Goal: Find specific page/section: Find specific page/section

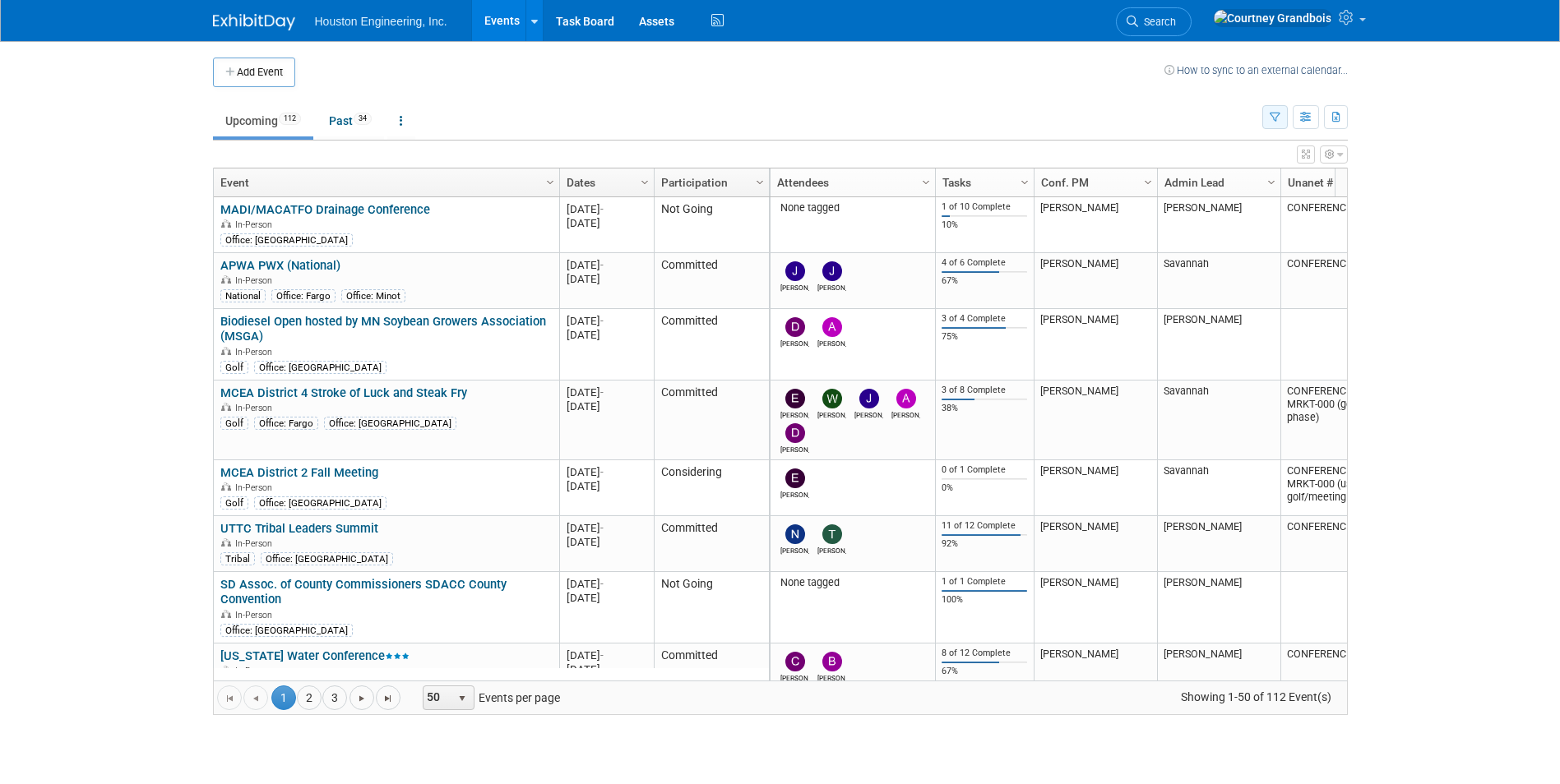
click at [833, 116] on button "button" at bounding box center [1274, 117] width 25 height 24
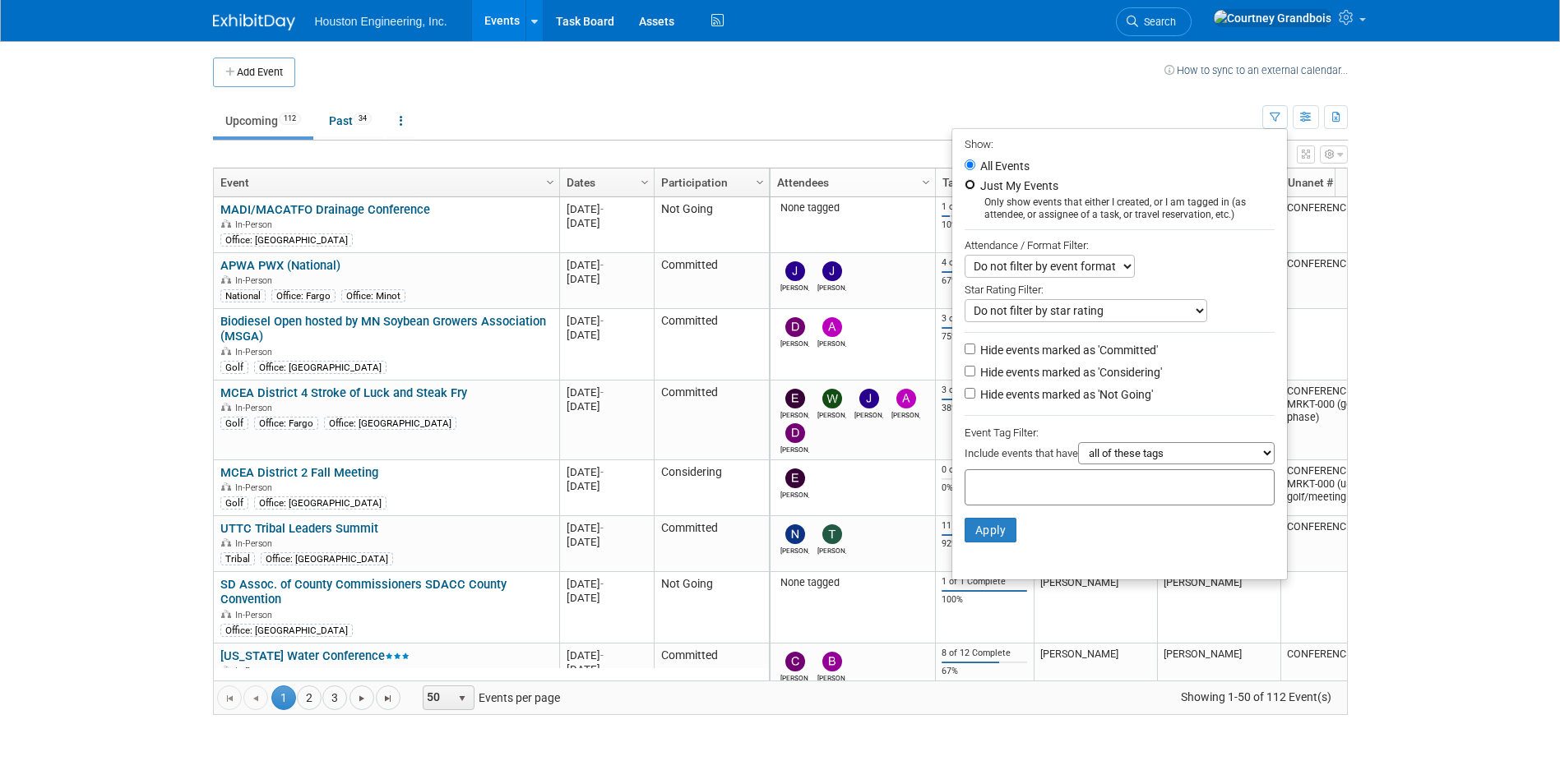
click at [833, 184] on input "Just My Events" at bounding box center [970, 185] width 11 height 11
radio input "true"
click at [833, 531] on button "Apply" at bounding box center [991, 530] width 53 height 24
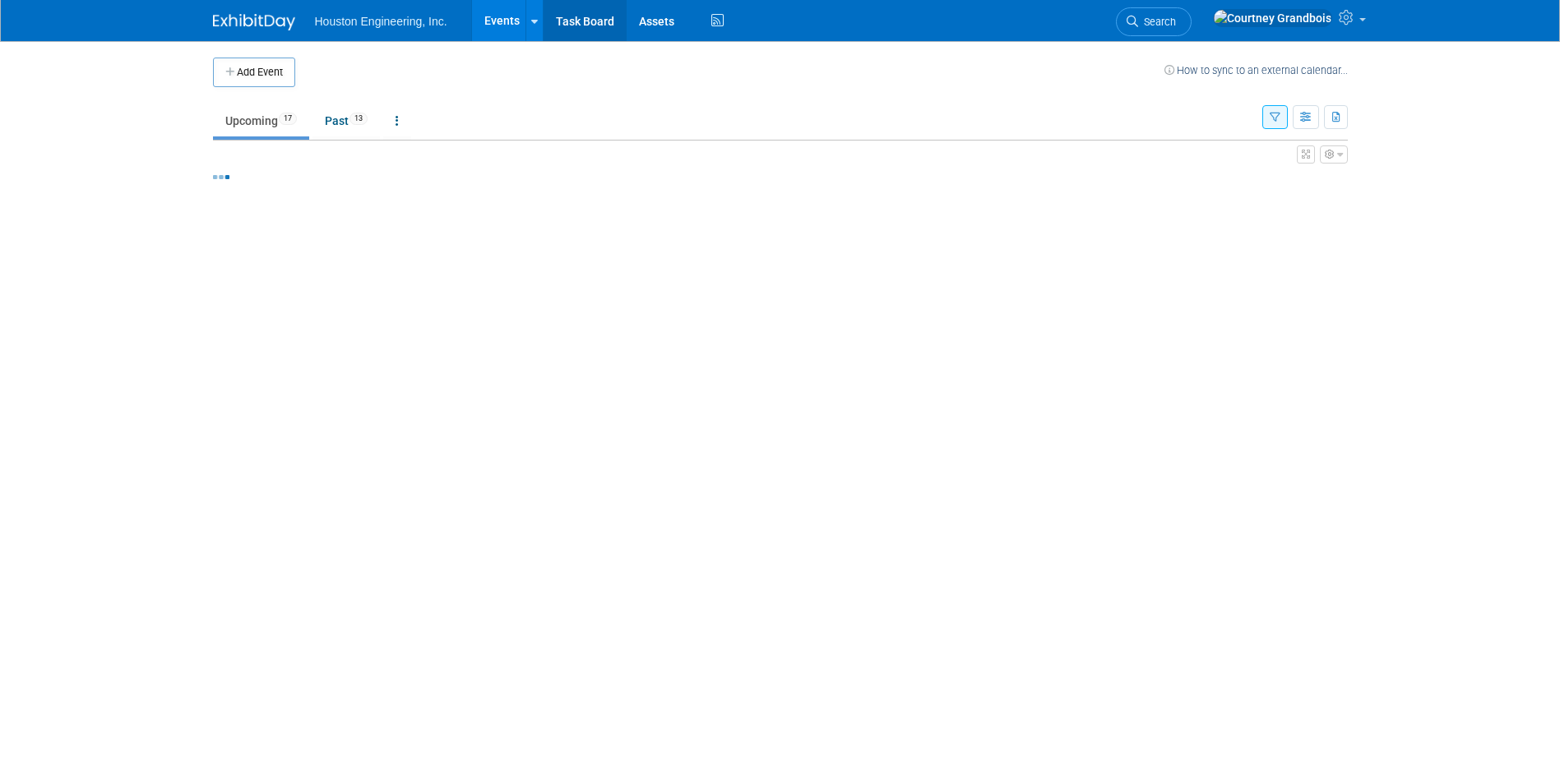
click at [586, 23] on link "Task Board" at bounding box center [585, 21] width 83 height 41
